Goal: Information Seeking & Learning: Learn about a topic

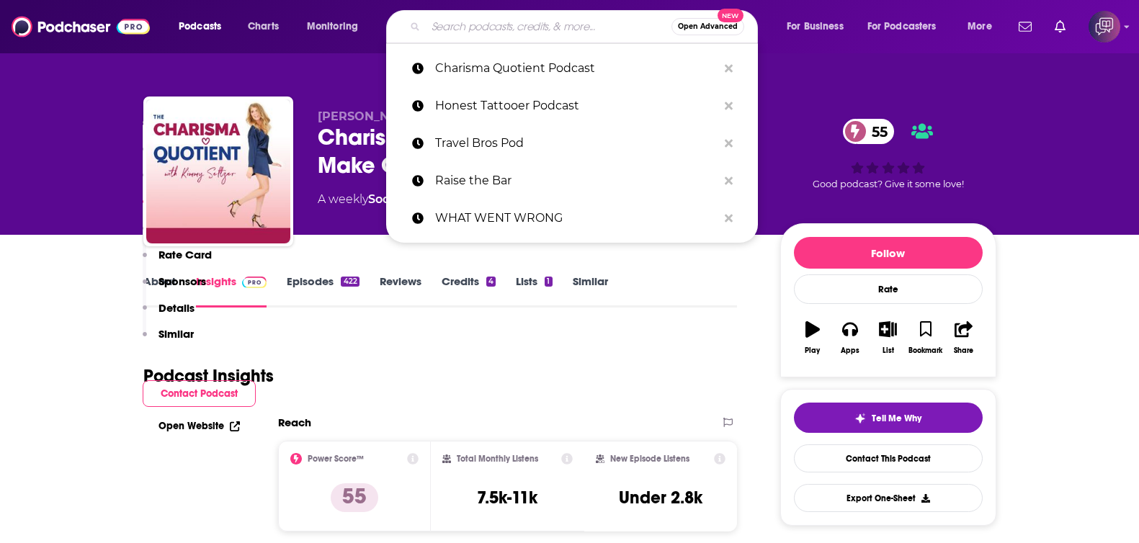
type input "War & Peace"
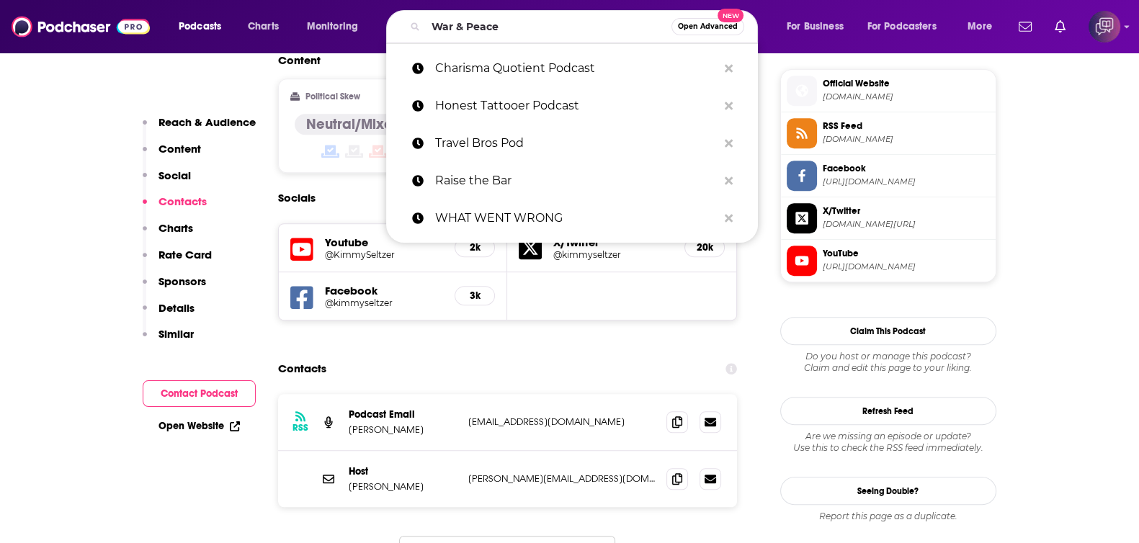
scroll to position [1170, 0]
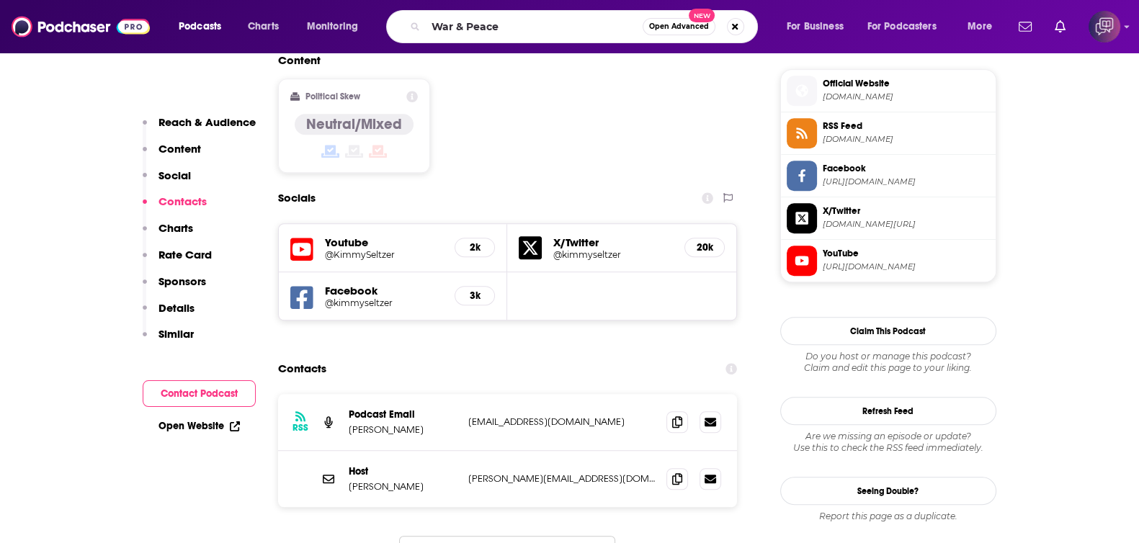
click at [681, 31] on button "Open Advanced New" at bounding box center [679, 26] width 73 height 17
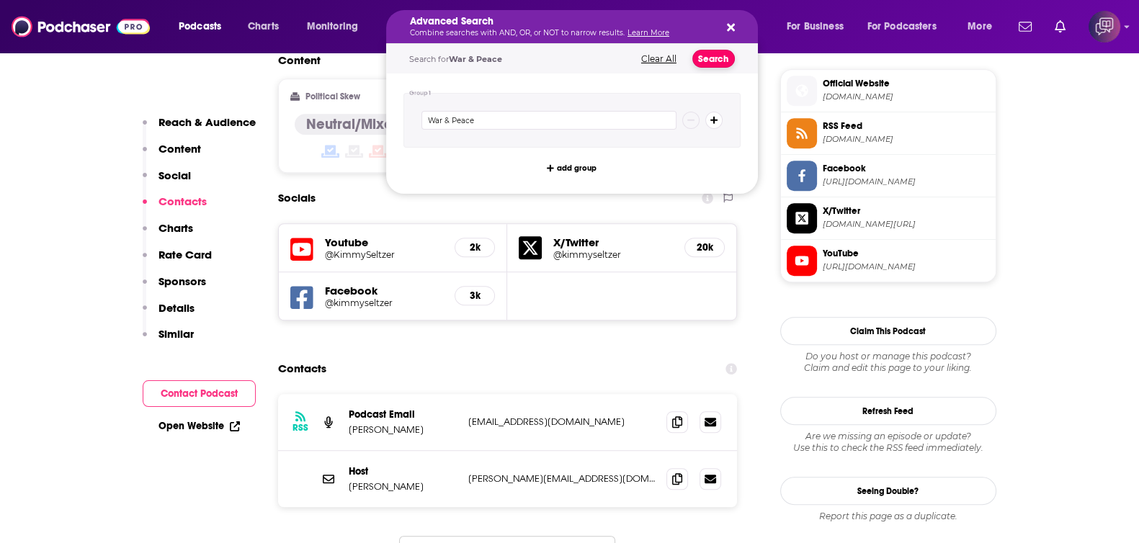
click at [722, 63] on button "Search" at bounding box center [714, 59] width 43 height 18
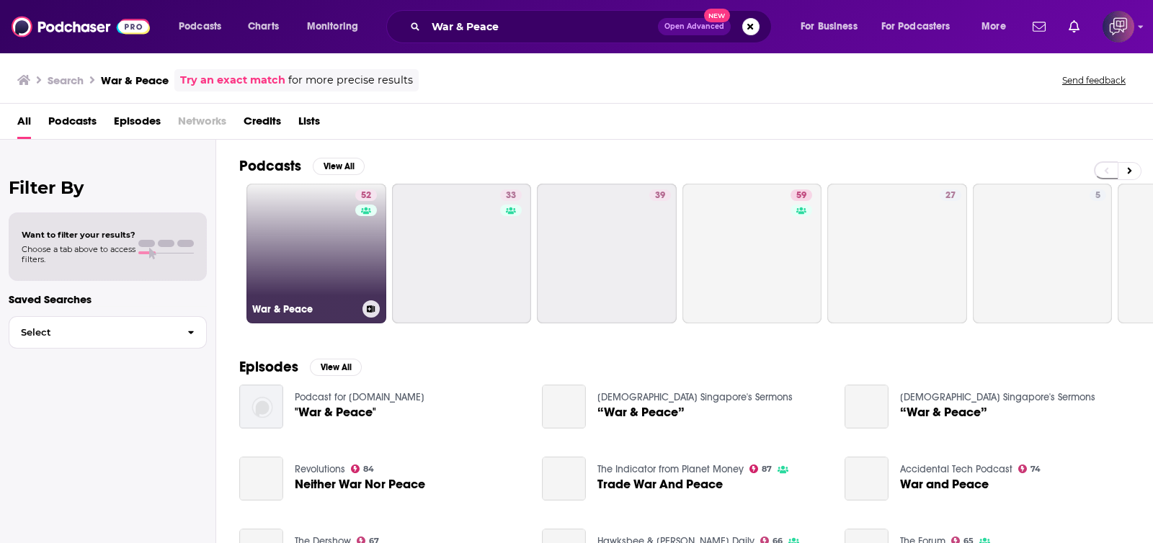
click at [267, 261] on link "52 War & Peace" at bounding box center [316, 254] width 140 height 140
